Goal: Task Accomplishment & Management: Manage account settings

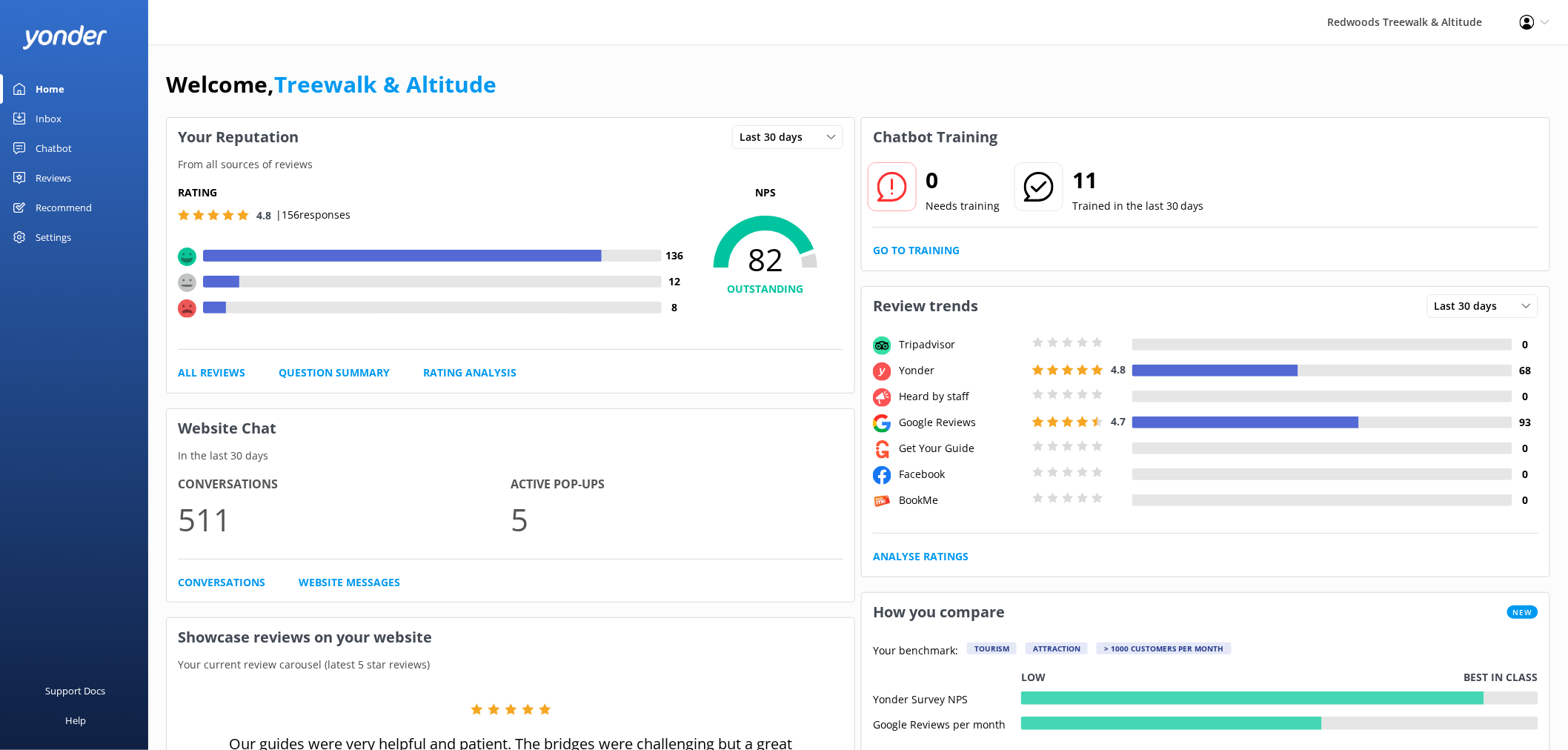
drag, startPoint x: 0, startPoint y: 0, endPoint x: 34, endPoint y: 146, distance: 149.9
click at [25, 182] on link "Reviews" at bounding box center [74, 177] width 148 height 30
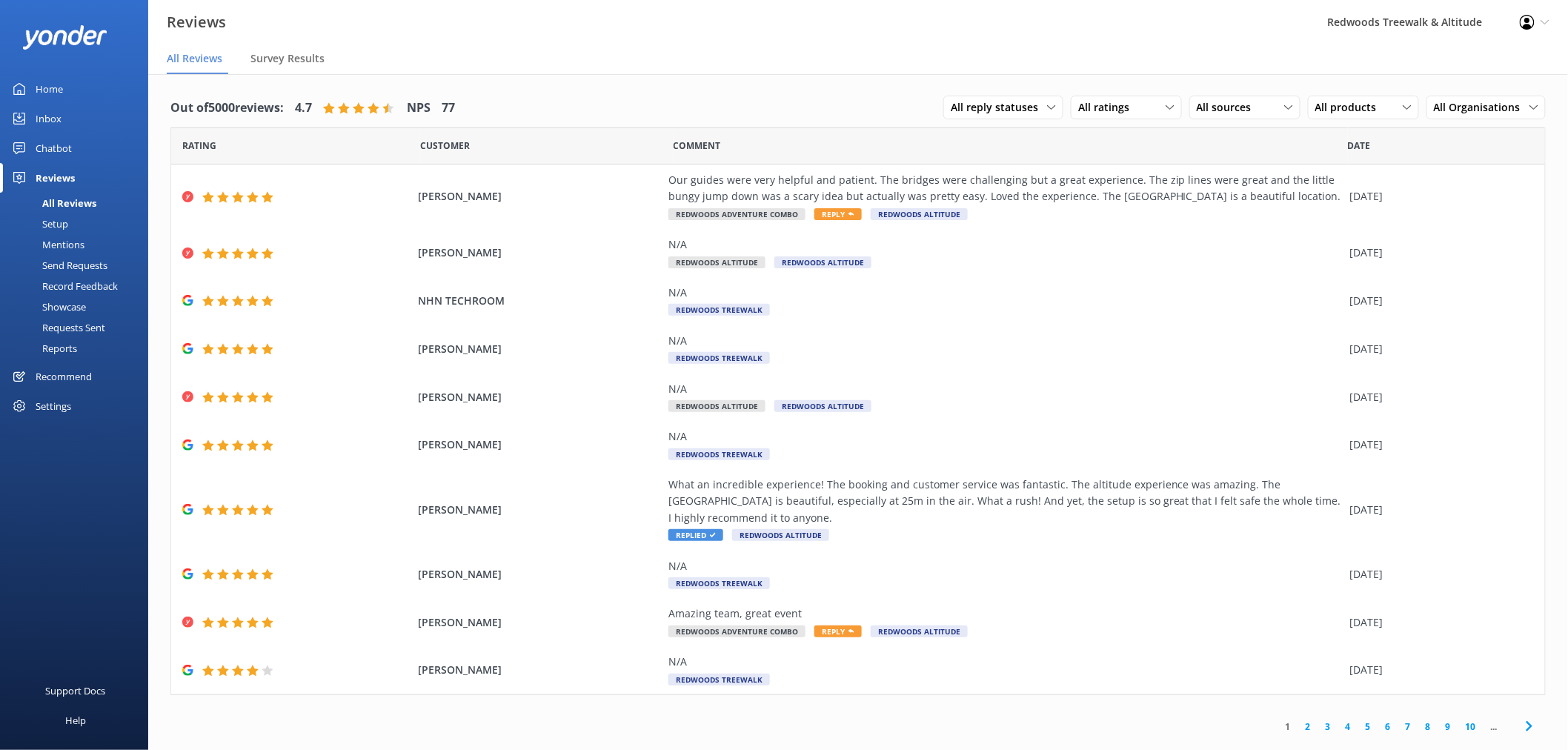
click at [72, 120] on link "Inbox" at bounding box center [74, 118] width 148 height 30
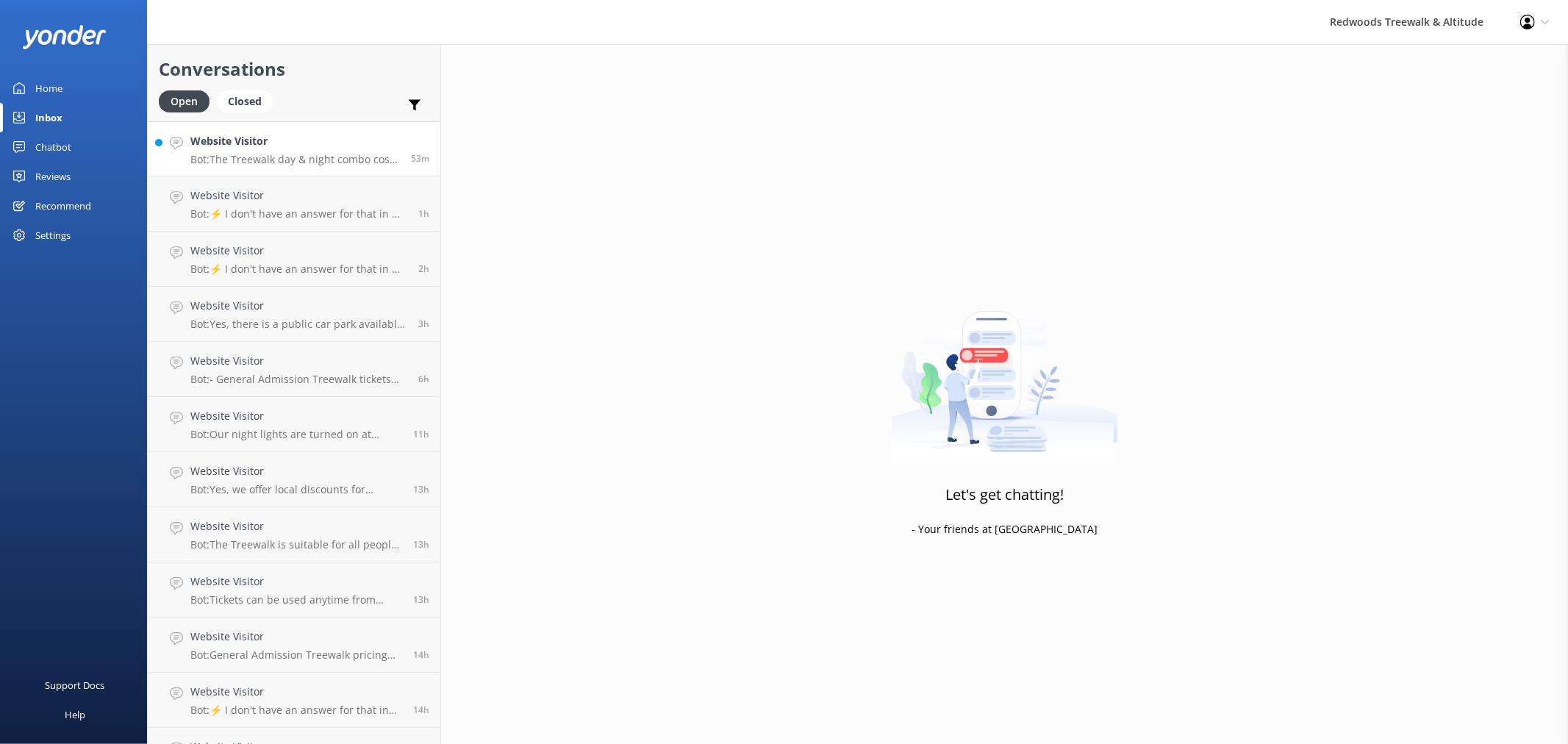
click at [400, 160] on div "53m" at bounding box center [414, 149] width 29 height 32
